Goal: Task Accomplishment & Management: Manage account settings

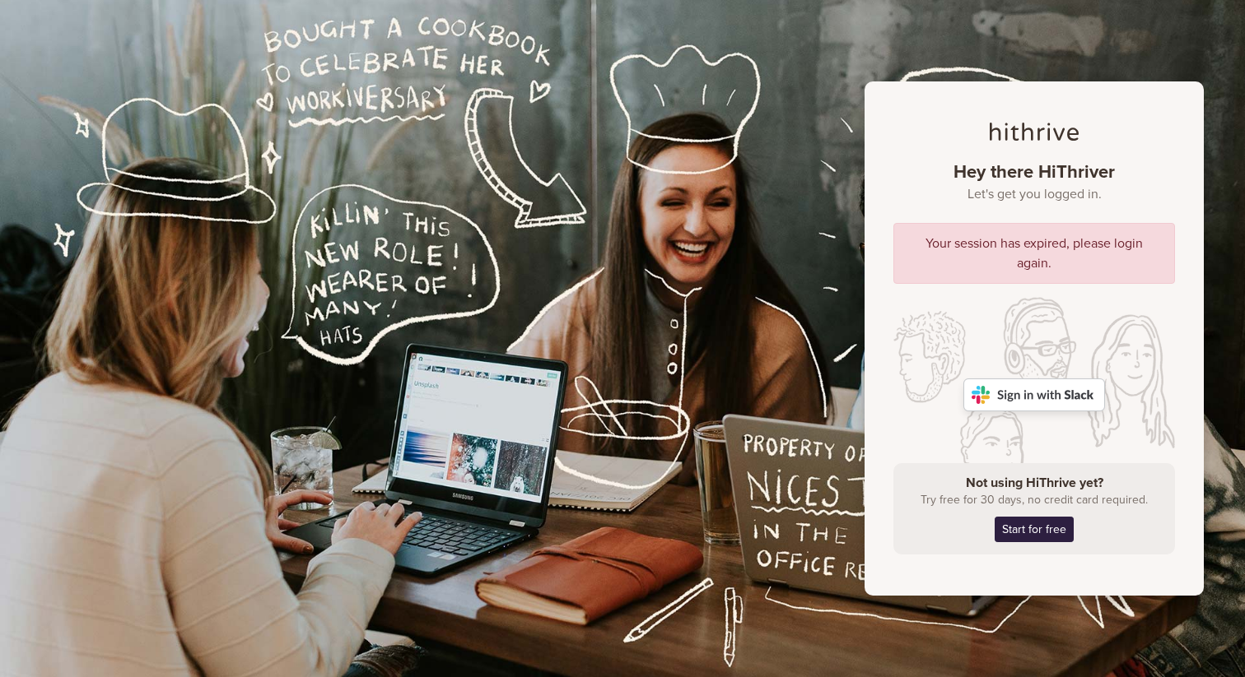
click at [1029, 397] on img at bounding box center [1034, 395] width 142 height 33
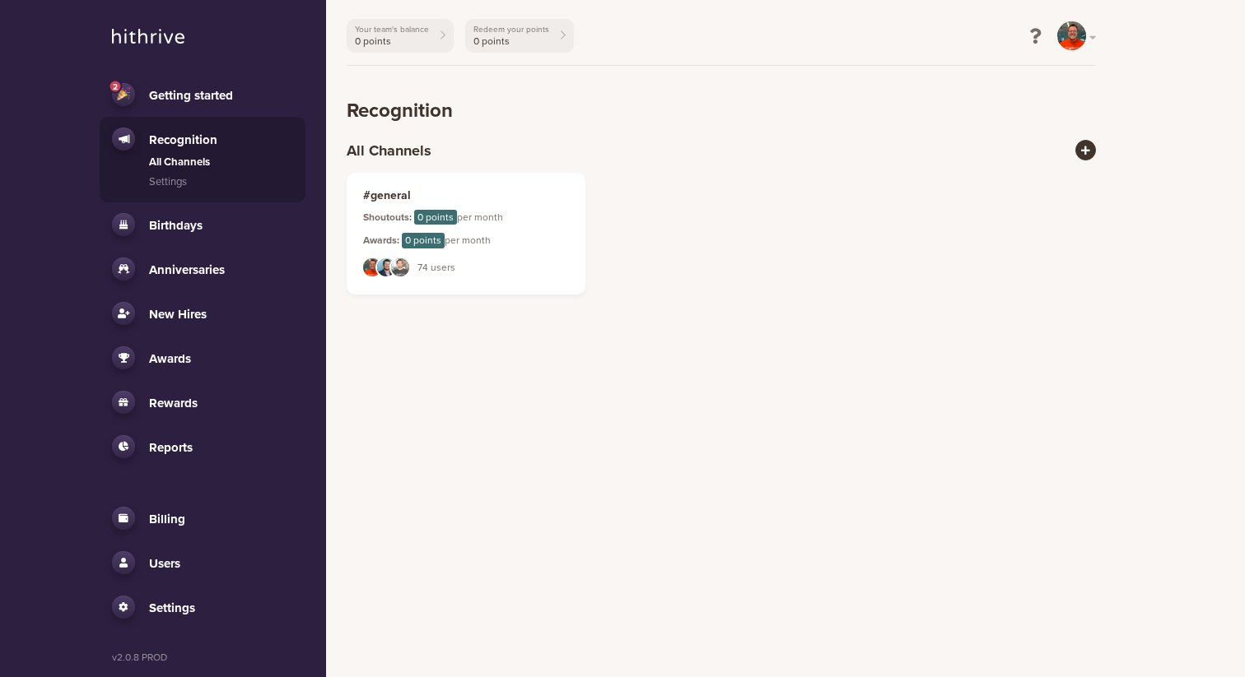
click at [179, 514] on span "Billing" at bounding box center [167, 519] width 36 height 15
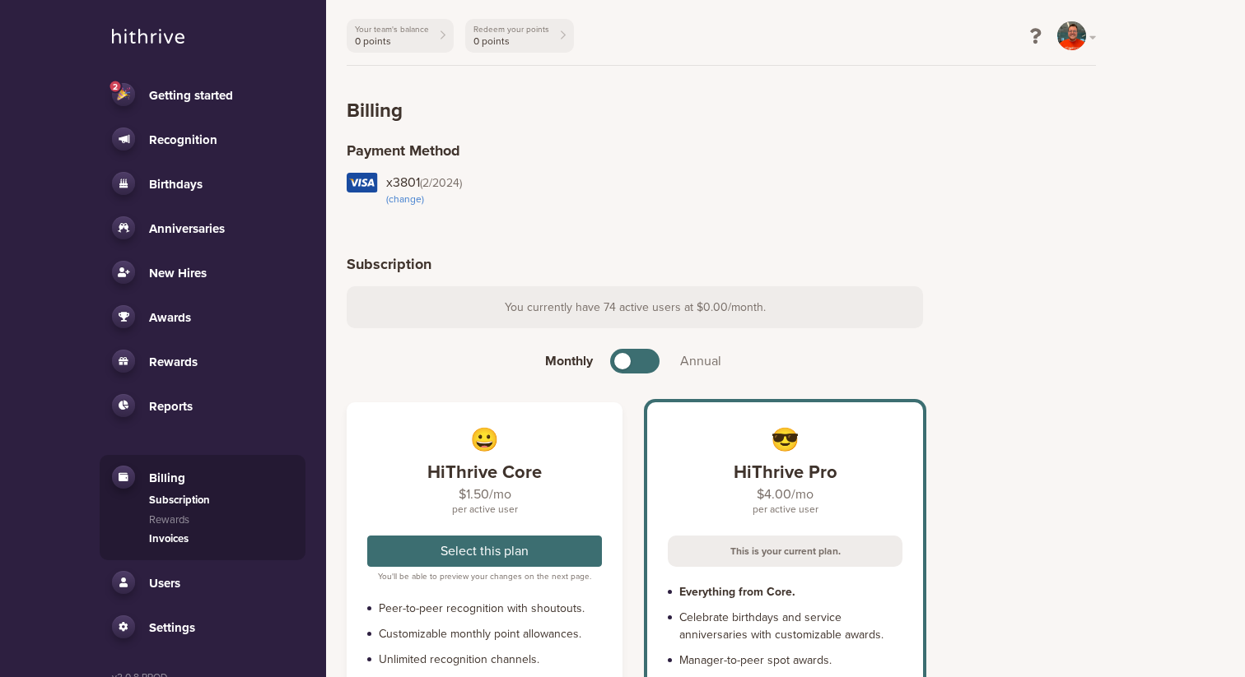
click at [177, 539] on link "Invoices" at bounding box center [221, 540] width 144 height 16
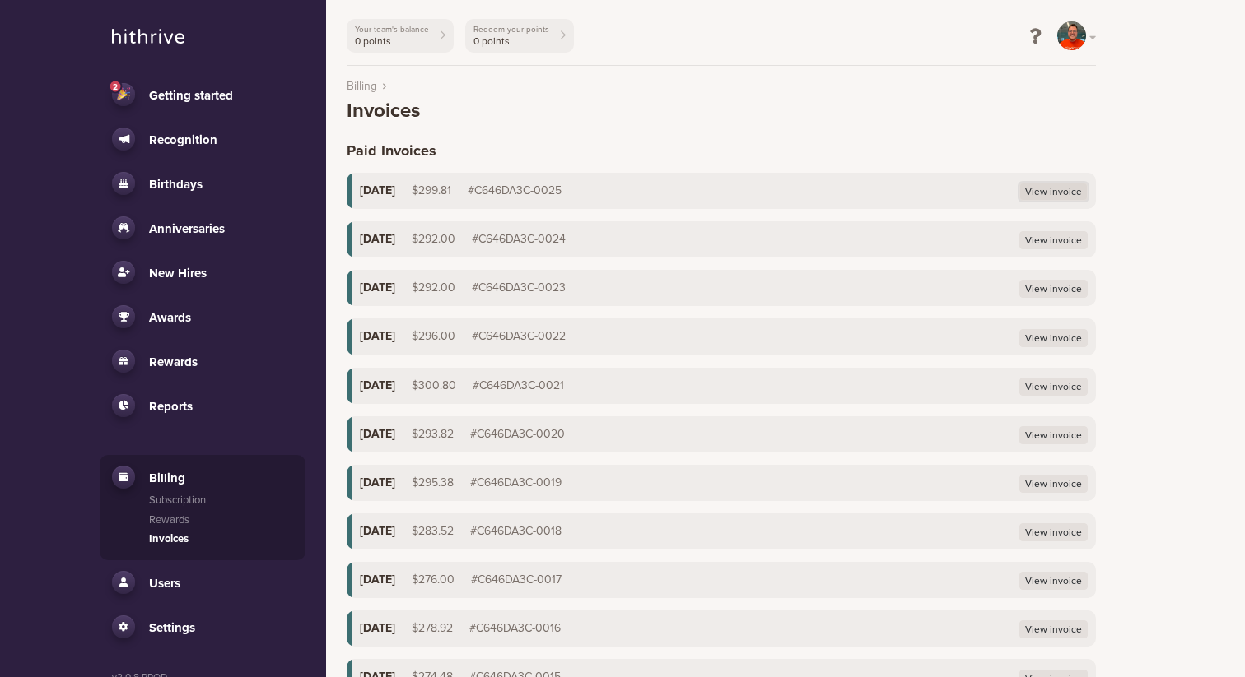
click at [1056, 193] on link "View invoice" at bounding box center [1053, 192] width 68 height 18
